Goal: Information Seeking & Learning: Learn about a topic

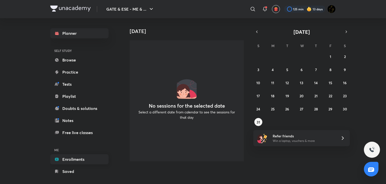
click at [76, 158] on link "Enrollments" at bounding box center [79, 159] width 58 height 10
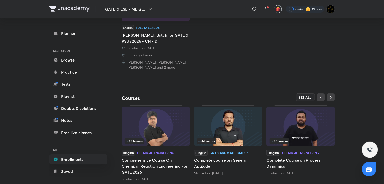
scroll to position [117, 0]
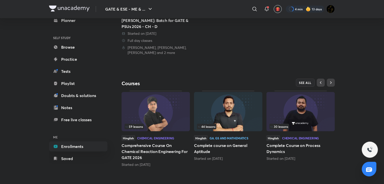
click at [289, 119] on img at bounding box center [300, 111] width 68 height 39
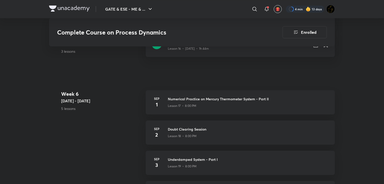
scroll to position [846, 0]
